Goal: Information Seeking & Learning: Learn about a topic

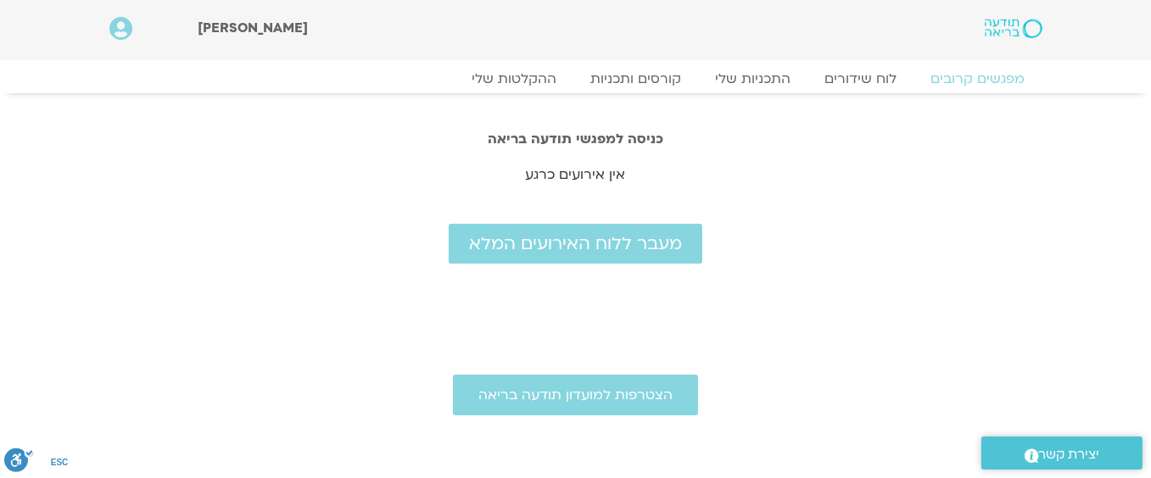
click at [116, 25] on icon at bounding box center [120, 29] width 23 height 24
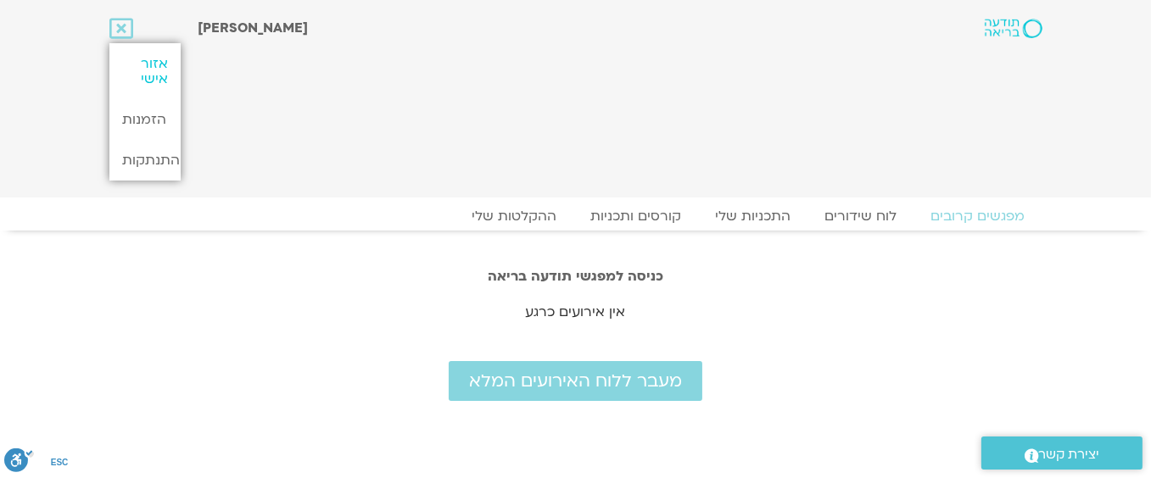
click at [149, 58] on link "אזור אישי" at bounding box center [144, 71] width 71 height 56
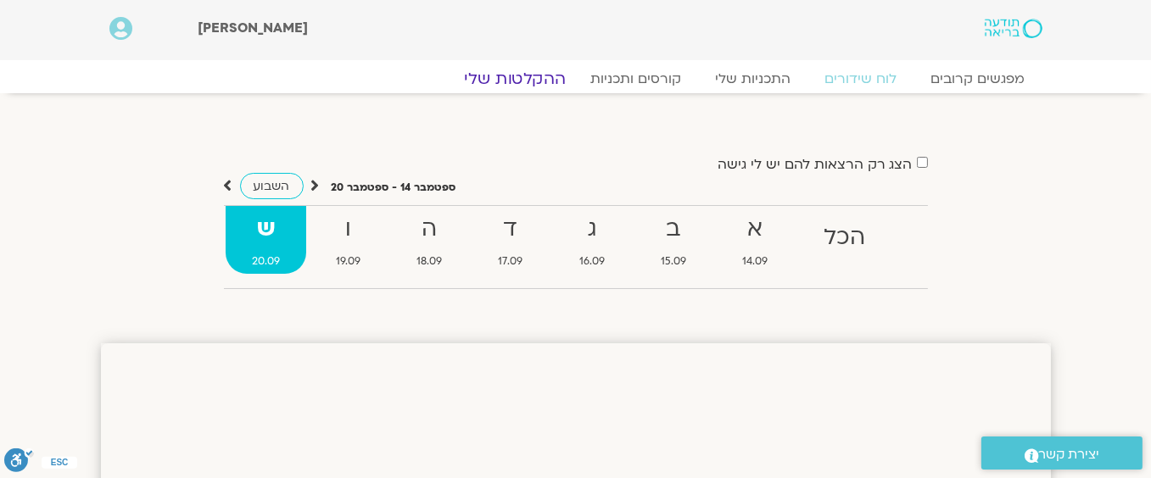
click at [517, 73] on link "ההקלטות שלי" at bounding box center [515, 79] width 143 height 20
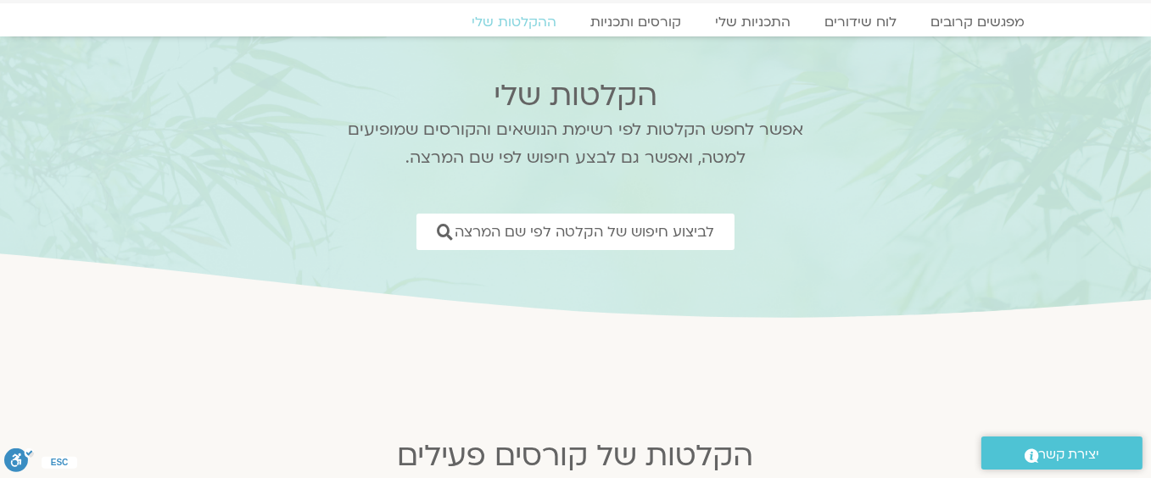
scroll to position [170, 0]
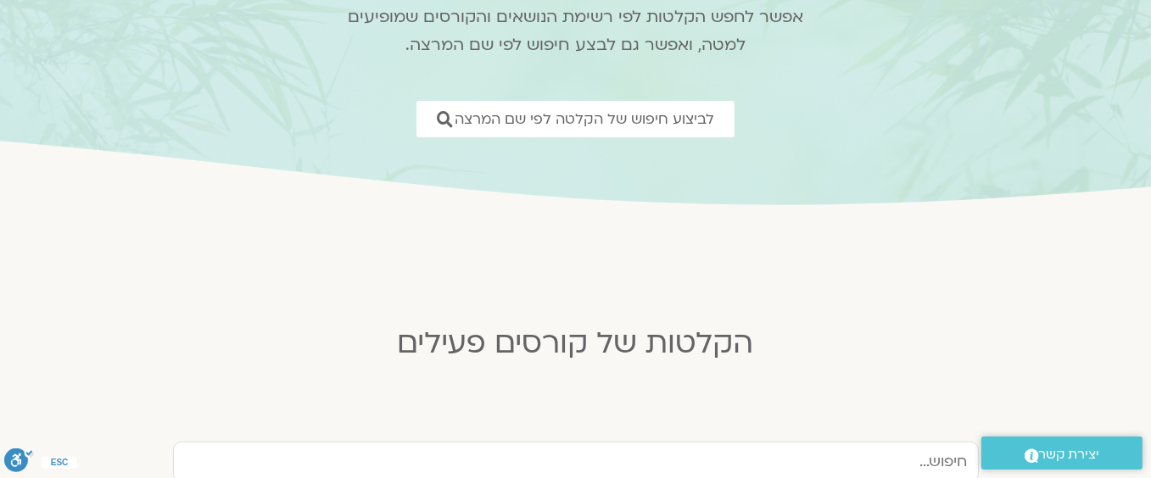
click at [583, 370] on div "הקלטות של קורסים פעילים" at bounding box center [576, 345] width 848 height 54
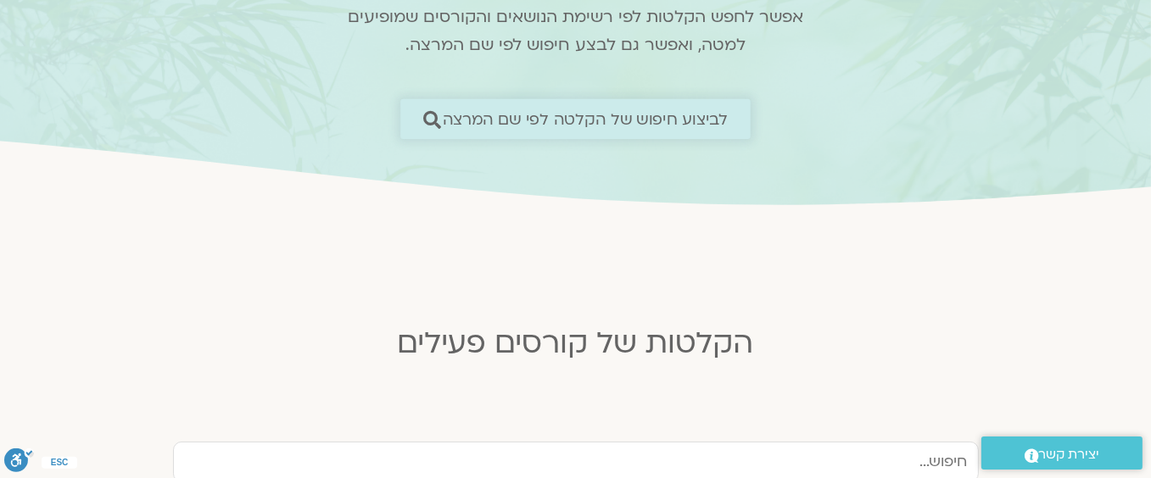
click at [640, 113] on span "לביצוע חיפוש של הקלטה לפי שם המרצה" at bounding box center [586, 119] width 286 height 18
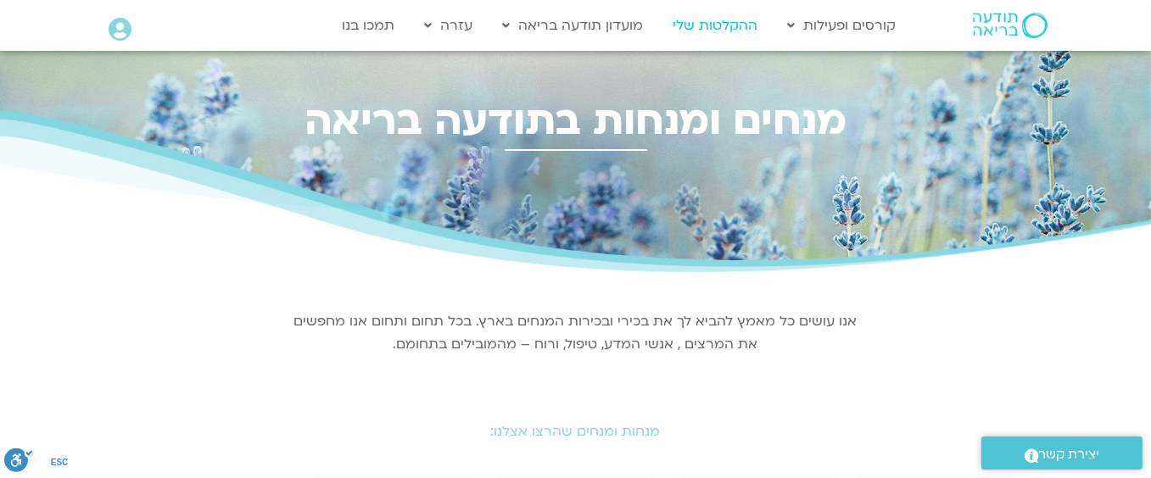
click at [710, 23] on link "ההקלטות שלי" at bounding box center [715, 25] width 102 height 32
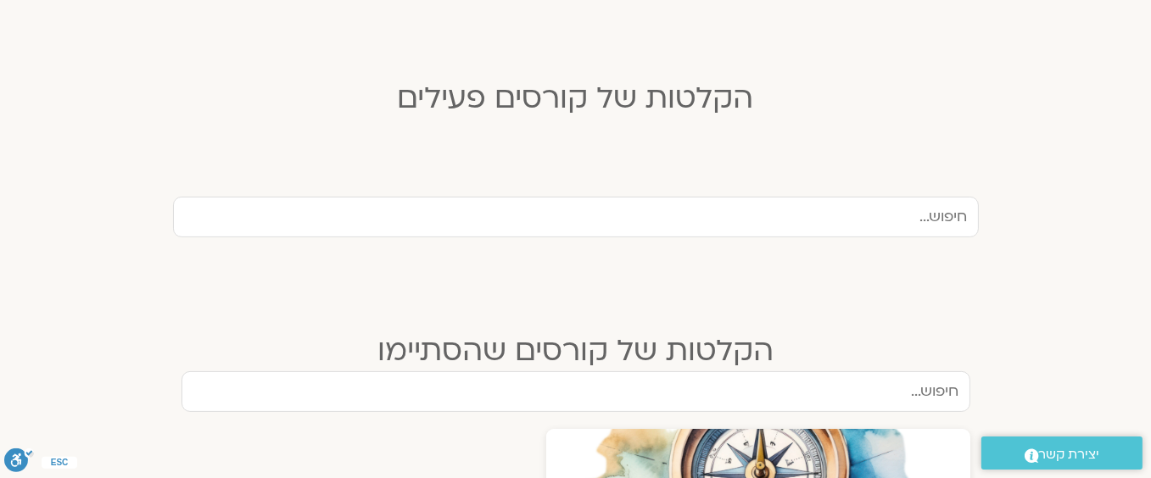
scroll to position [424, 0]
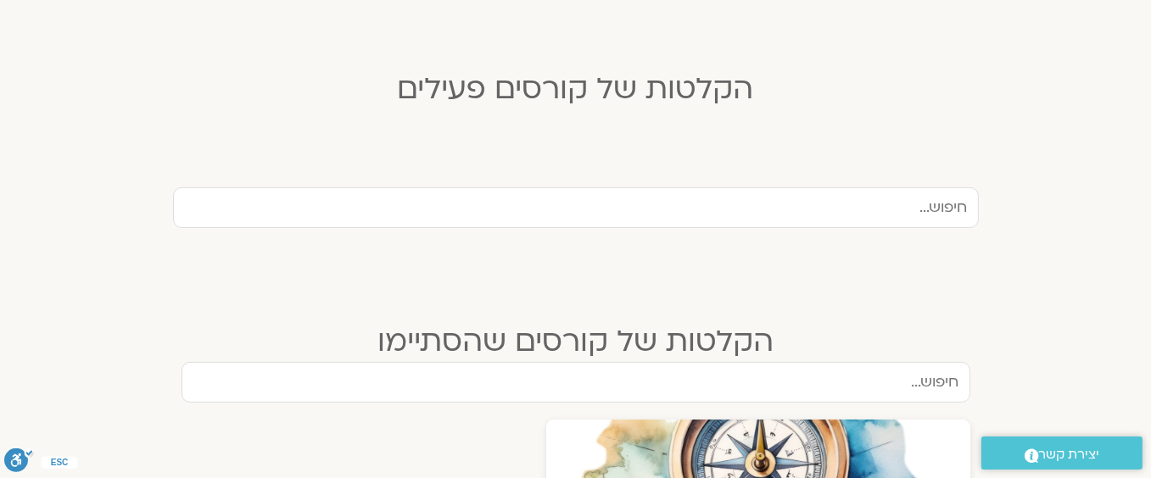
click at [865, 204] on input "text" at bounding box center [576, 207] width 806 height 41
click at [885, 209] on input "ארנינה קש" at bounding box center [576, 207] width 806 height 41
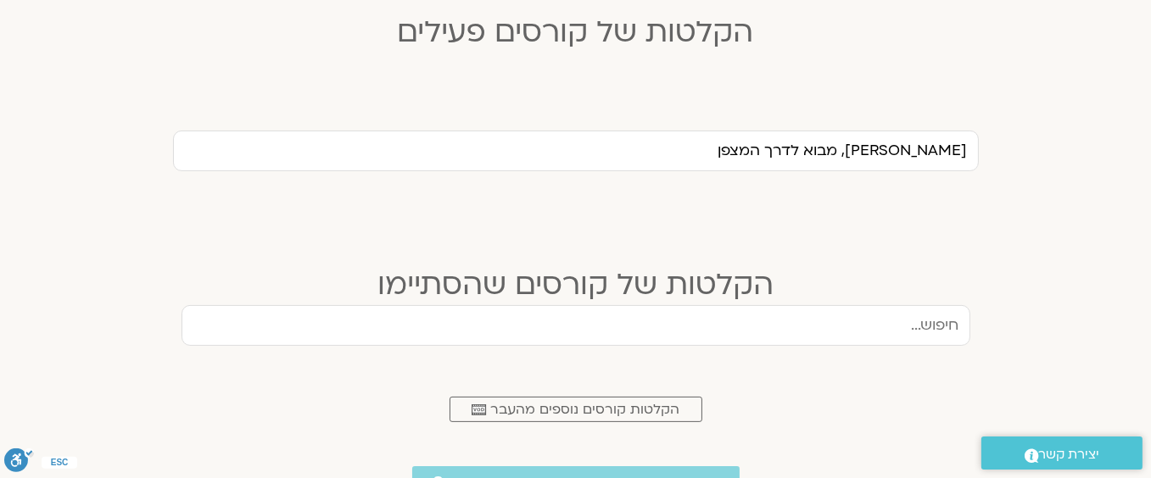
scroll to position [594, 0]
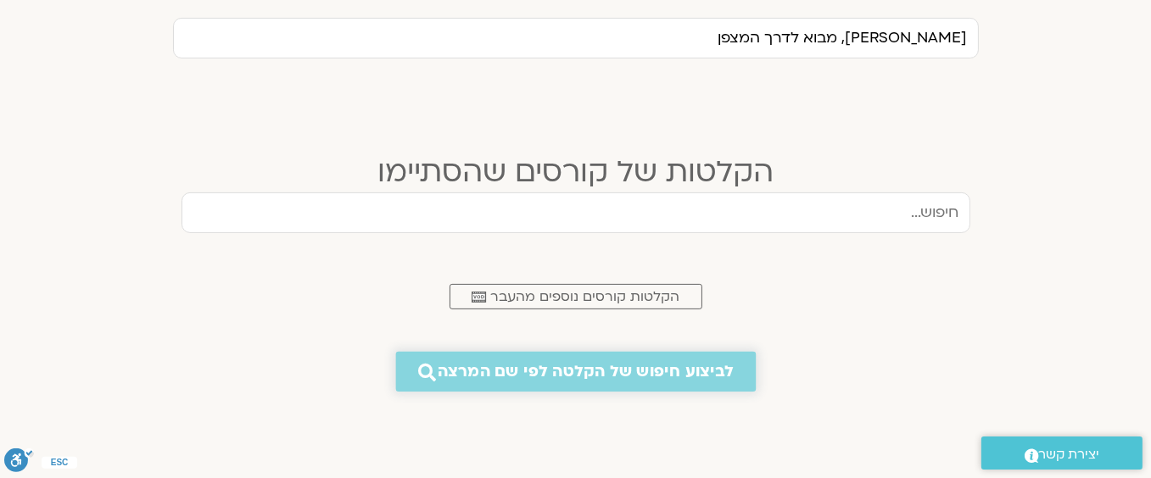
type input "ארנינה קשתן, מבוא לדרך המצפן"
click at [570, 368] on span "לביצוע חיפוש של הקלטה לפי שם המרצה" at bounding box center [586, 372] width 296 height 18
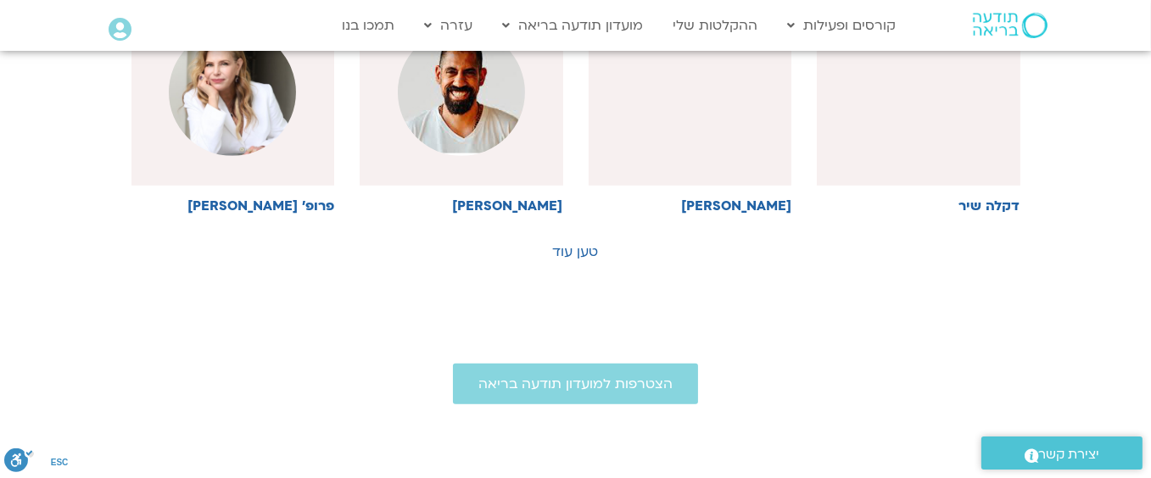
scroll to position [1018, 0]
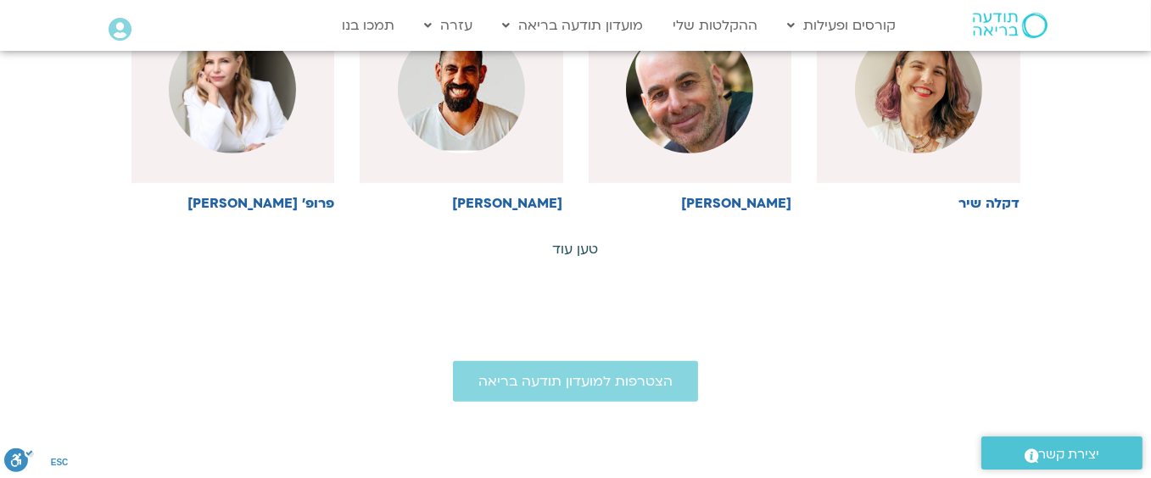
click at [574, 245] on link "טען עוד" at bounding box center [576, 249] width 46 height 19
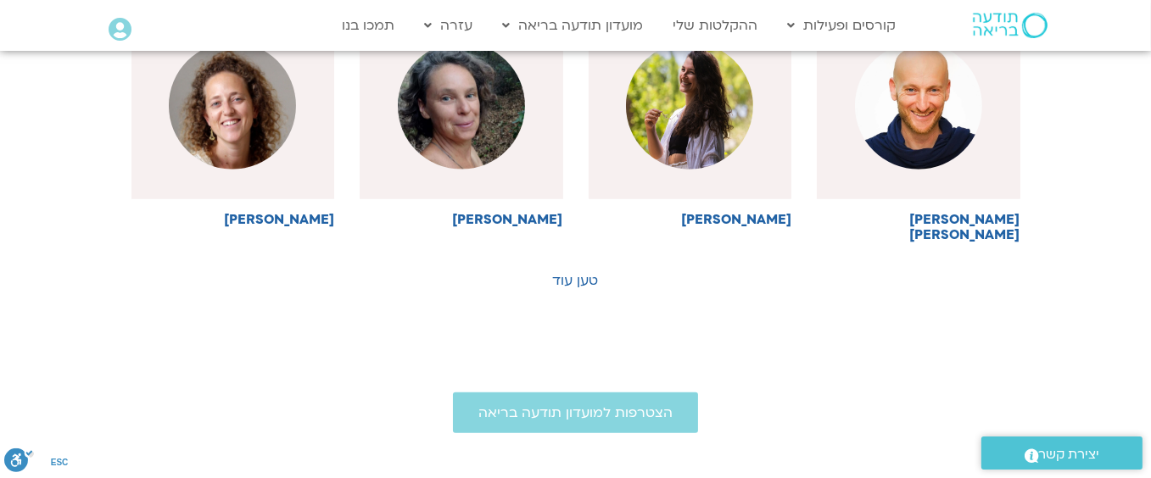
scroll to position [1781, 0]
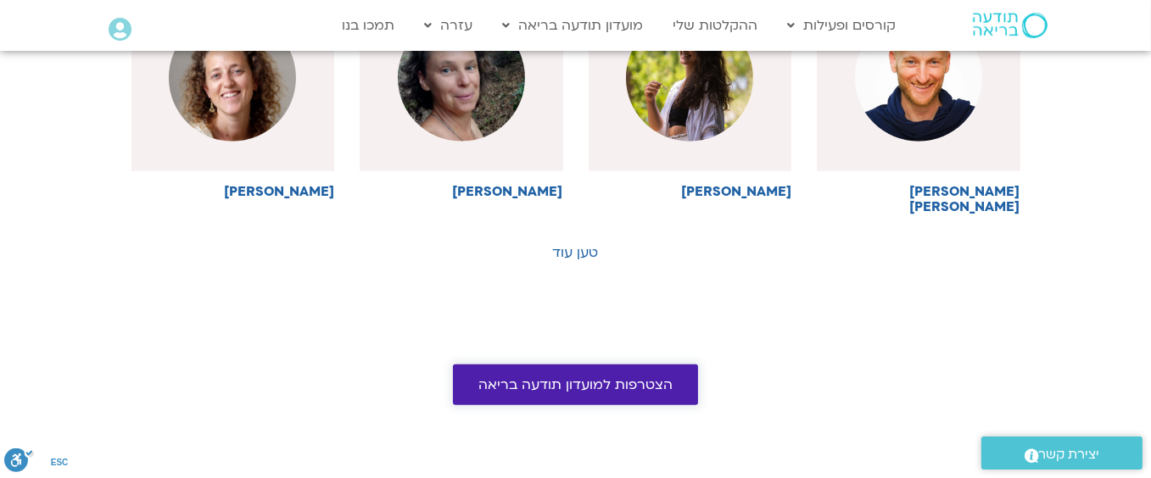
click at [548, 377] on span "הצטרפות למועדון תודעה בריאה" at bounding box center [575, 384] width 194 height 15
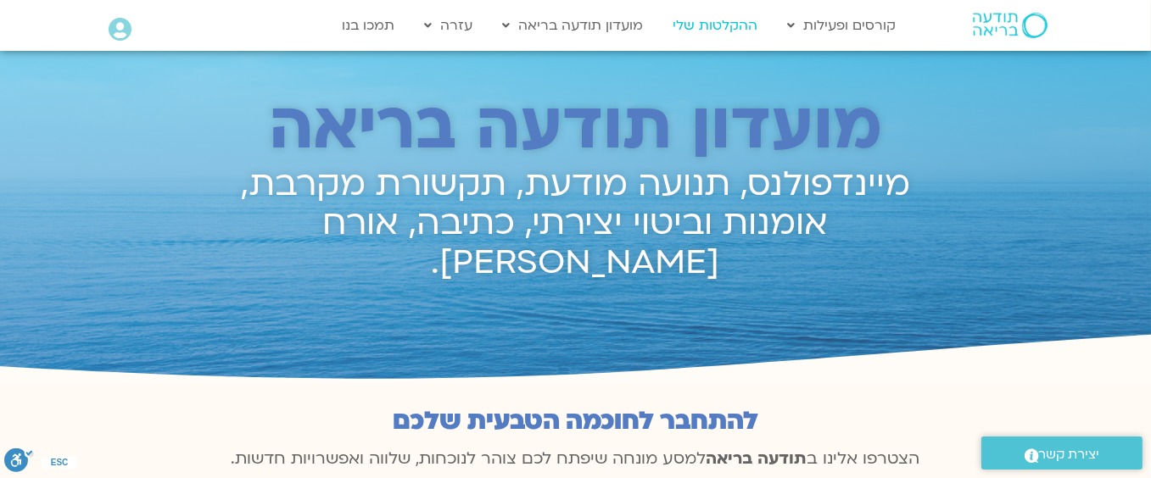
click at [718, 22] on link "ההקלטות שלי" at bounding box center [715, 25] width 102 height 32
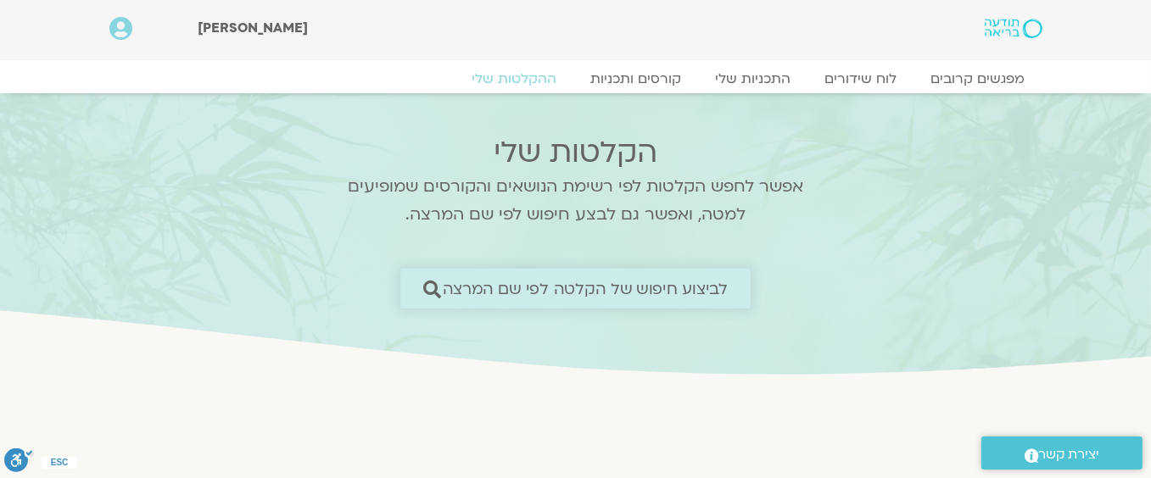
click at [607, 284] on span "לביצוע חיפוש של הקלטה לפי שם המרצה" at bounding box center [586, 289] width 286 height 18
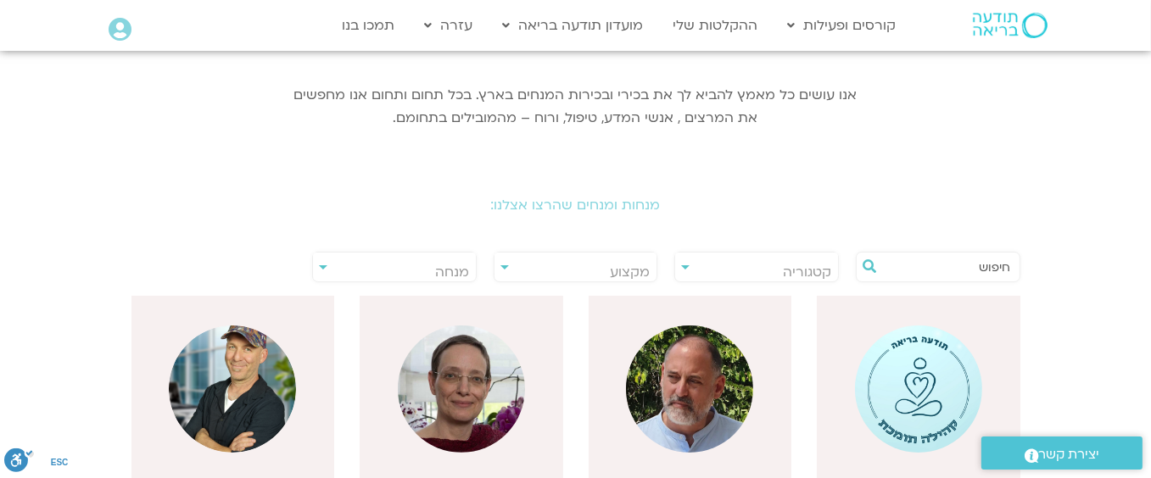
scroll to position [254, 0]
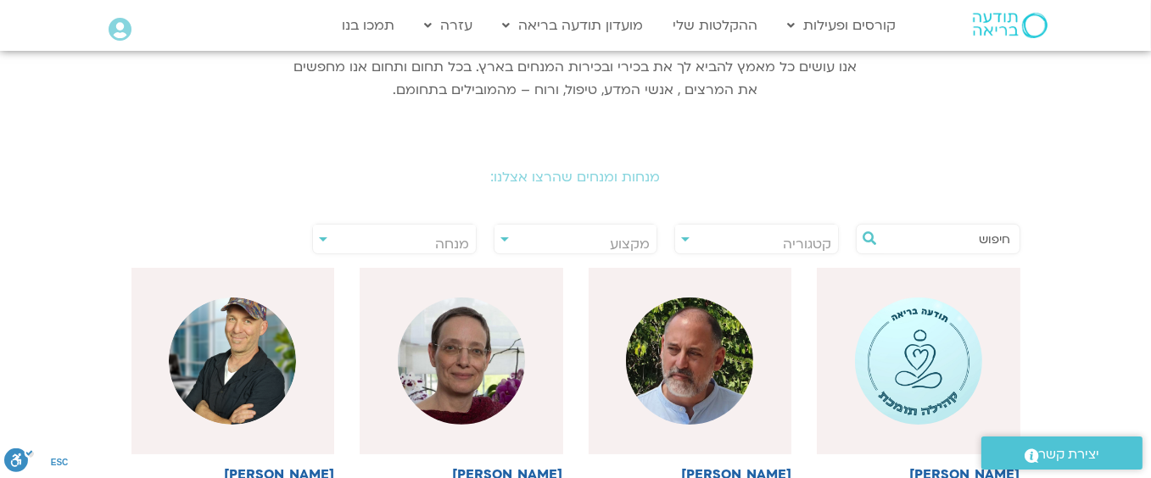
click at [545, 177] on h2 "מנחות ומנחים שהרצו אצלנו:" at bounding box center [576, 177] width 950 height 15
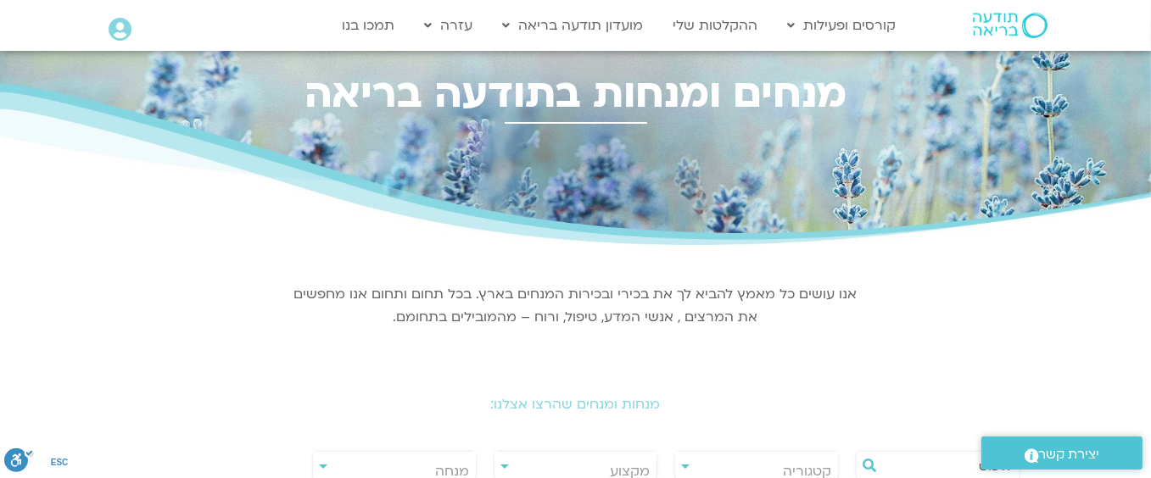
scroll to position [0, 0]
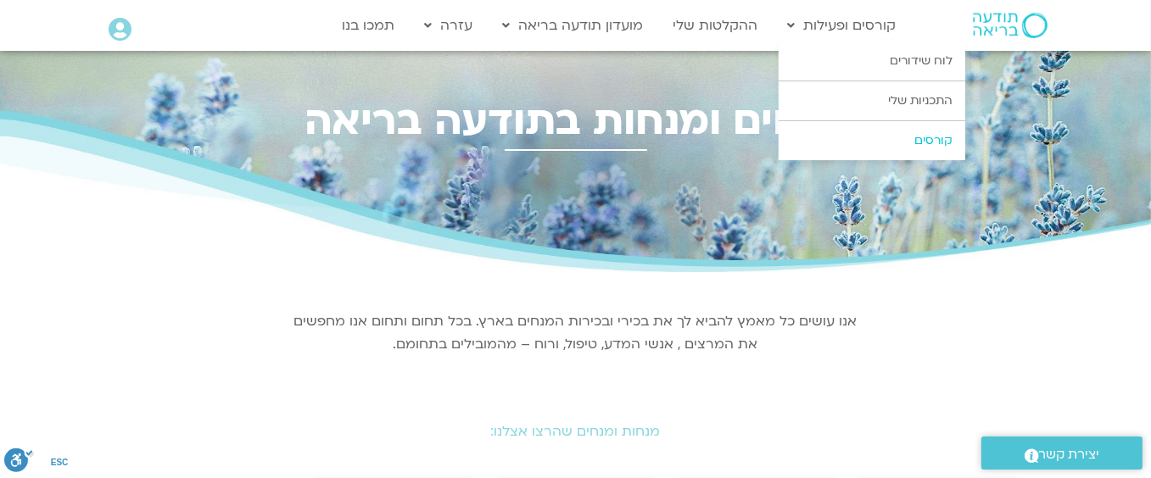
click at [936, 134] on link "קורסים" at bounding box center [872, 140] width 187 height 39
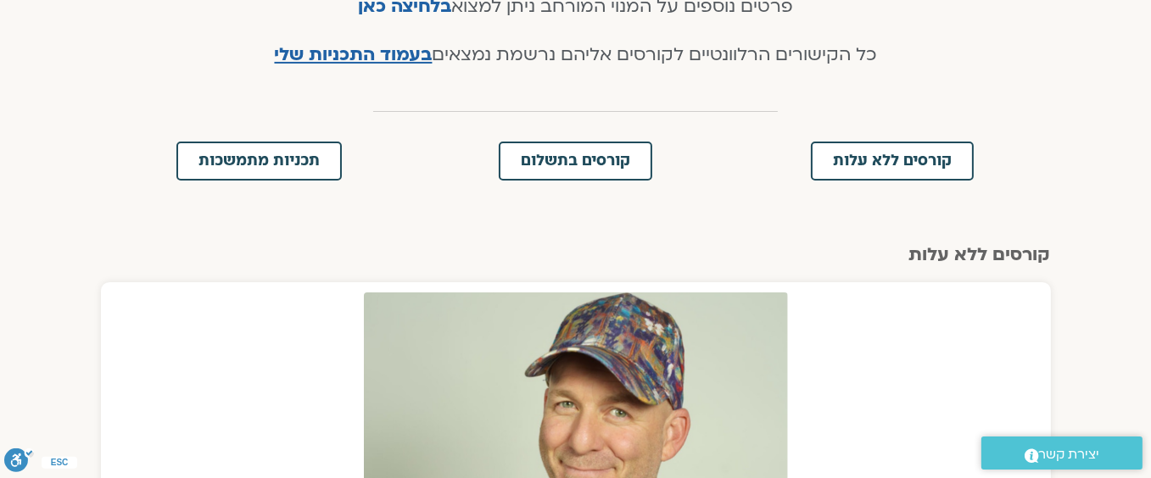
scroll to position [509, 0]
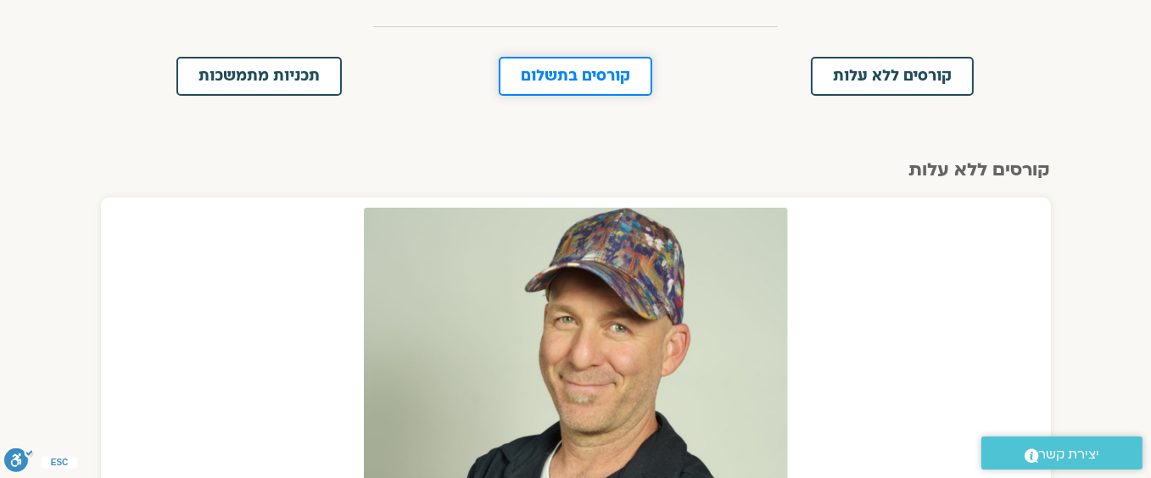
click at [551, 70] on span "קורסים בתשלום" at bounding box center [575, 76] width 109 height 15
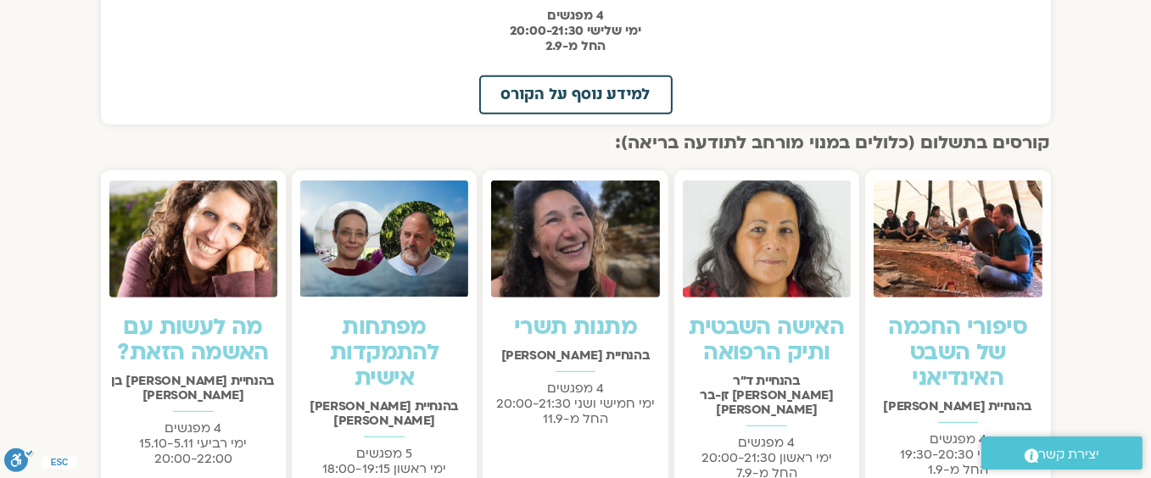
scroll to position [873, 0]
